Goal: Navigation & Orientation: Find specific page/section

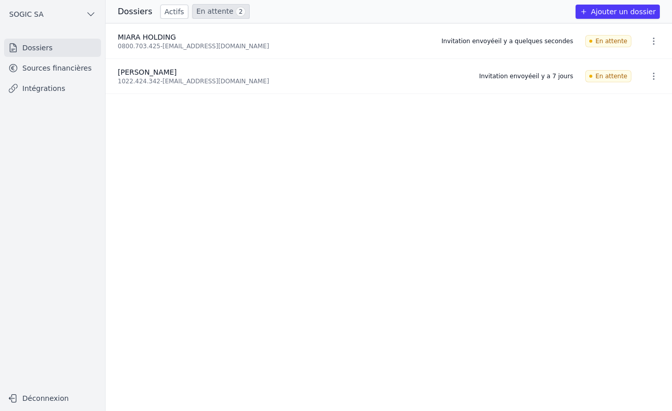
click at [55, 71] on link "Sources financières" at bounding box center [52, 68] width 97 height 18
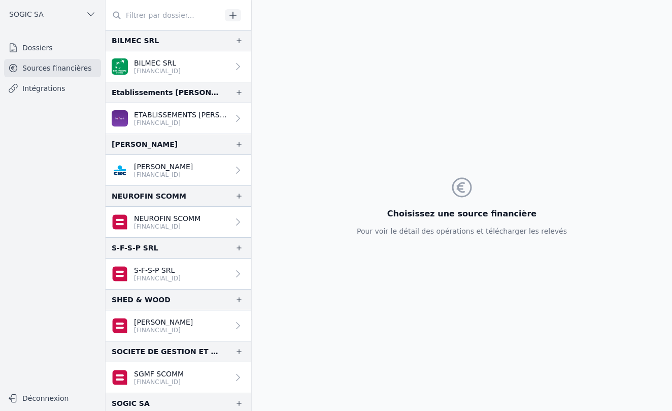
click at [51, 52] on link "Dossiers" at bounding box center [52, 48] width 97 height 18
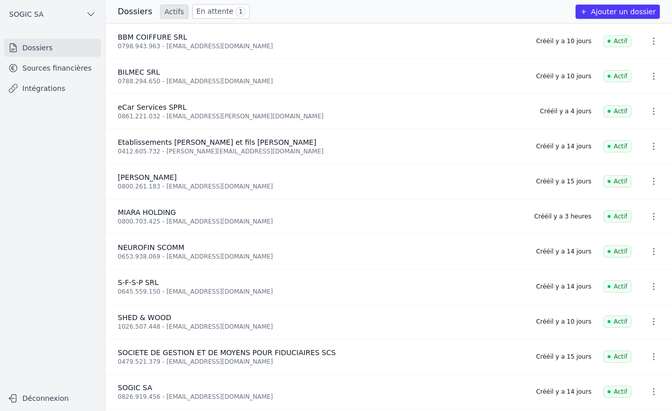
click at [213, 13] on link "En attente 1" at bounding box center [220, 11] width 57 height 15
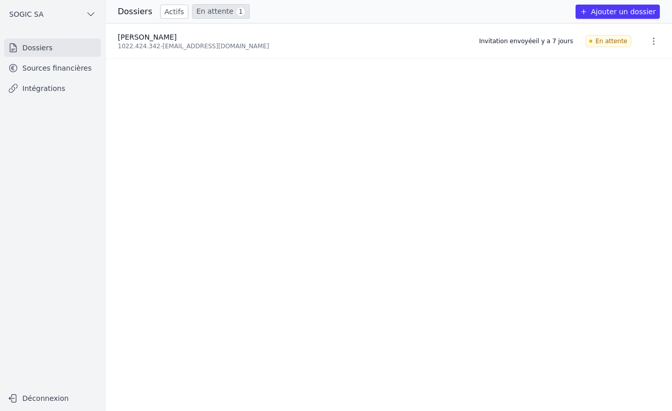
click at [63, 70] on link "Sources financières" at bounding box center [52, 68] width 97 height 18
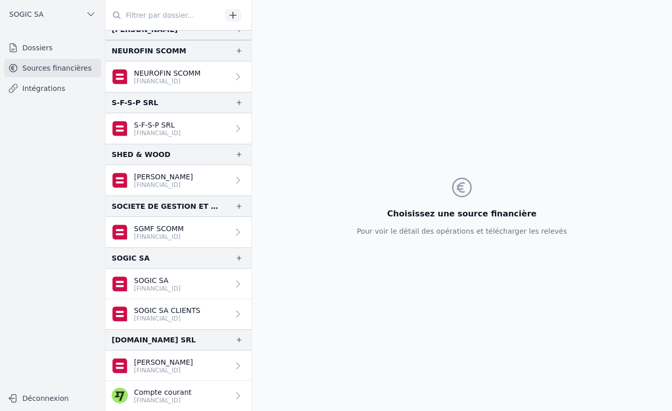
click at [38, 68] on link "Sources financières" at bounding box center [52, 68] width 97 height 18
click at [40, 48] on link "Dossiers" at bounding box center [52, 48] width 97 height 18
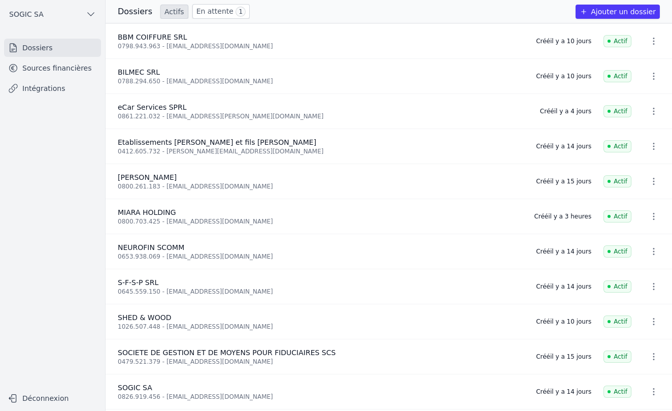
click at [210, 13] on link "En attente 1" at bounding box center [220, 11] width 57 height 15
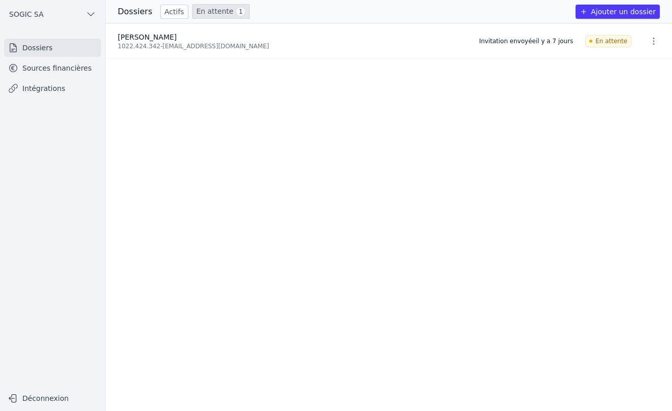
click at [49, 73] on link "Sources financières" at bounding box center [52, 68] width 97 height 18
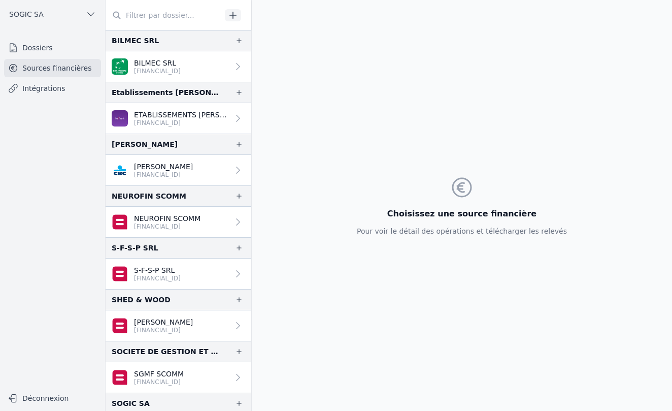
click at [43, 83] on link "Intégrations" at bounding box center [52, 88] width 97 height 18
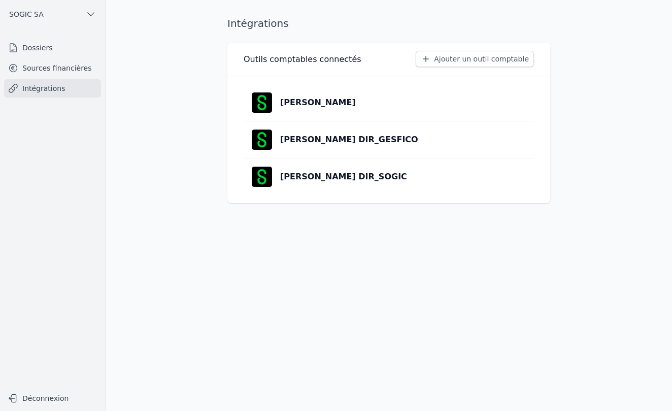
click at [54, 67] on link "Sources financières" at bounding box center [52, 68] width 97 height 18
